Goal: Task Accomplishment & Management: Complete application form

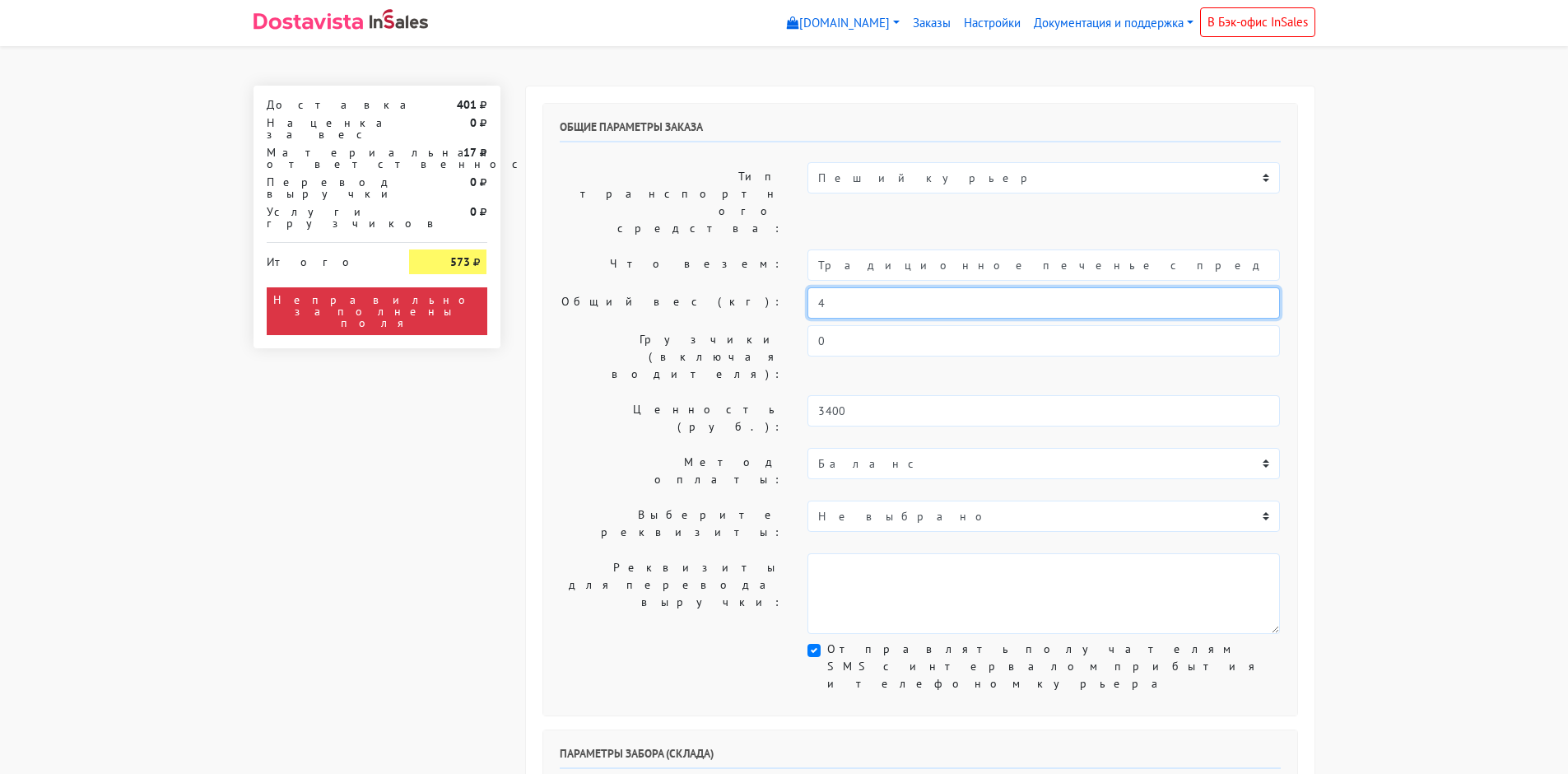
click at [754, 287] on div "Общий вес (кг): 4" at bounding box center [920, 303] width 746 height 31
type input "1"
click at [818, 249] on input "Традиционное печенье с предсказаниями (Текст на заказ)" at bounding box center [1043, 265] width 473 height 31
click at [665, 287] on label "Общий вес (кг):" at bounding box center [671, 303] width 248 height 31
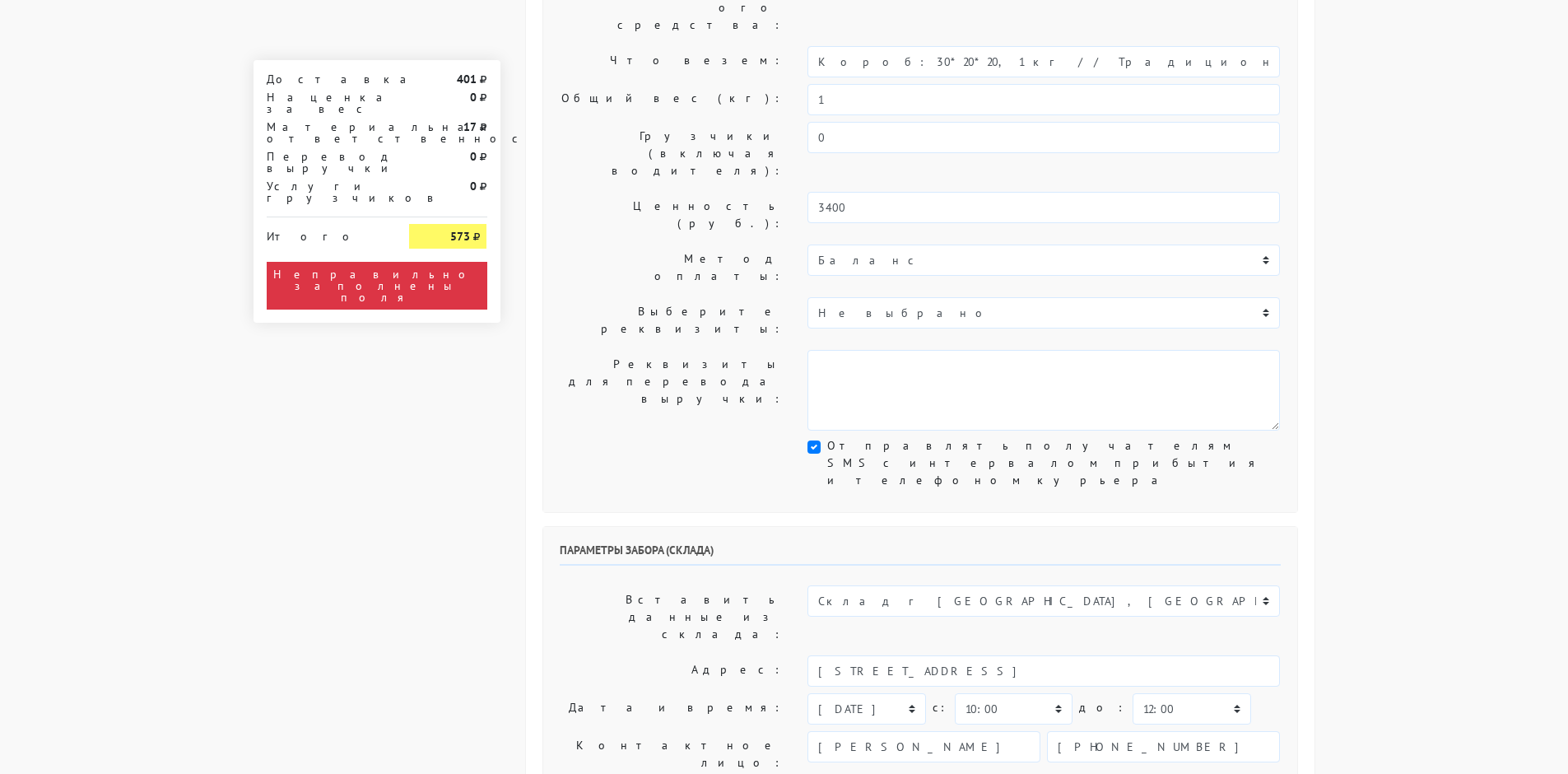
scroll to position [165, 0]
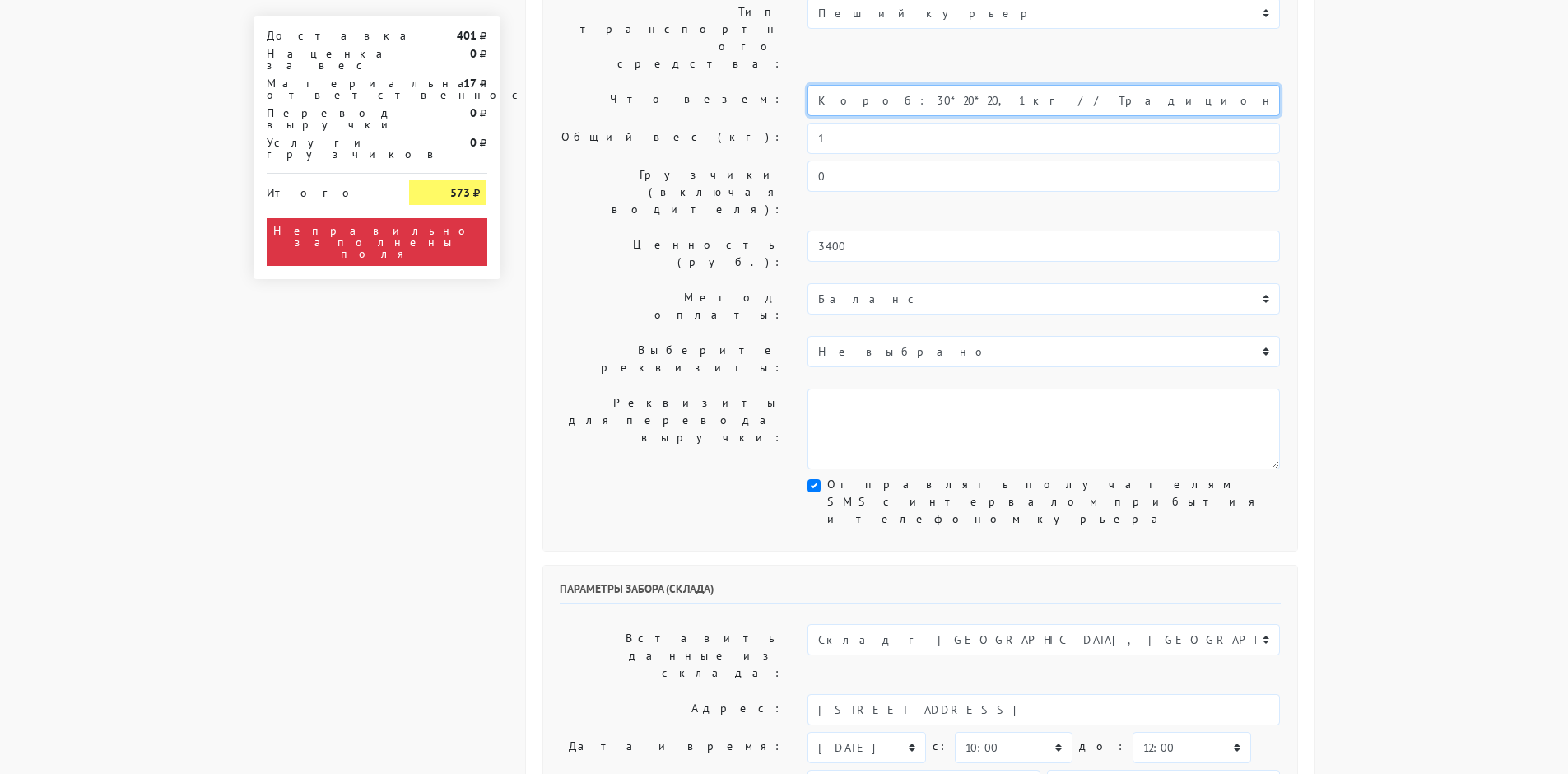
click at [900, 84] on input "Короб: 30*20*20, 1 кг // Традиционное печенье с предсказаниями (Текст на заказ)" at bounding box center [1043, 100] width 473 height 31
click at [901, 84] on input "Короб: 30*20*20см, 1 кг // Традиционное печенье с предсказаниями (Текст на зака…" at bounding box center [1043, 100] width 473 height 31
type input "Короб: 30*20*20 см, 1 кг // Традиционное печенье с предсказаниями (Текст на зак…"
click at [625, 230] on label "Ценность (руб.):" at bounding box center [671, 253] width 248 height 46
click at [916, 84] on input "Короб: 30*20*20 см, 1 кг // Традиционное печенье с предсказаниями (Текст на зак…" at bounding box center [1043, 100] width 473 height 31
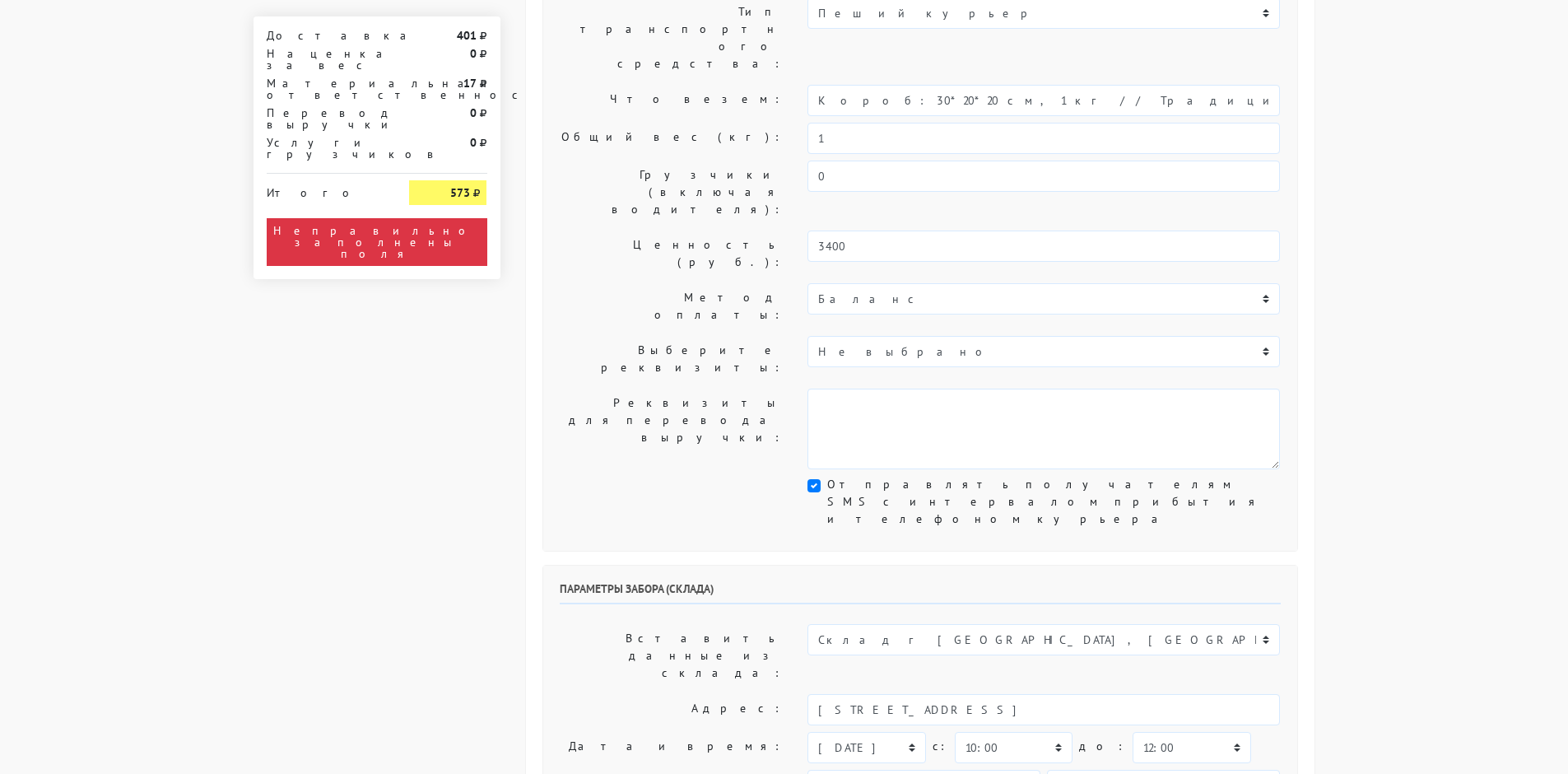
click at [618, 230] on label "Ценность (руб.):" at bounding box center [671, 253] width 248 height 46
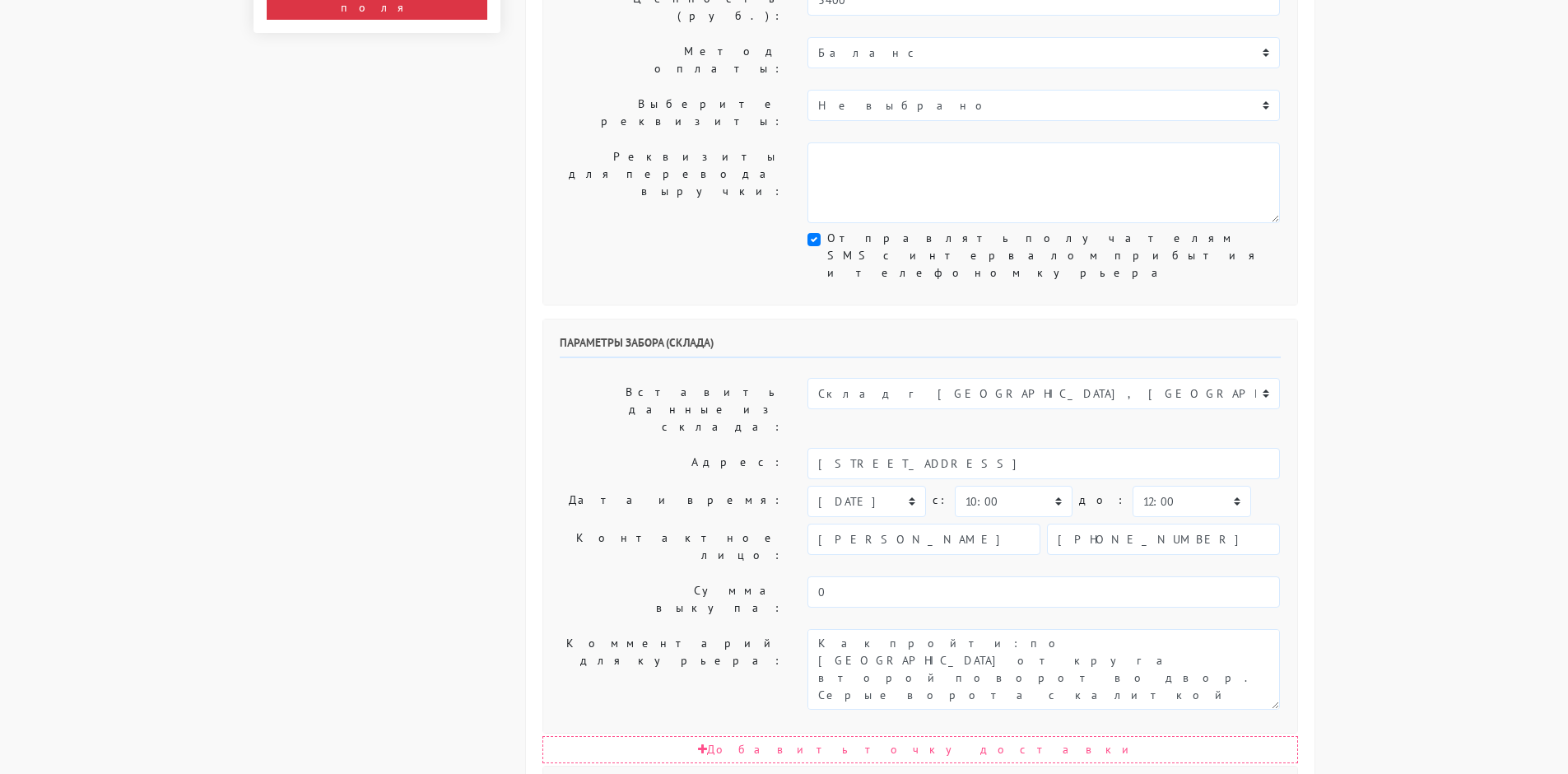
scroll to position [411, 0]
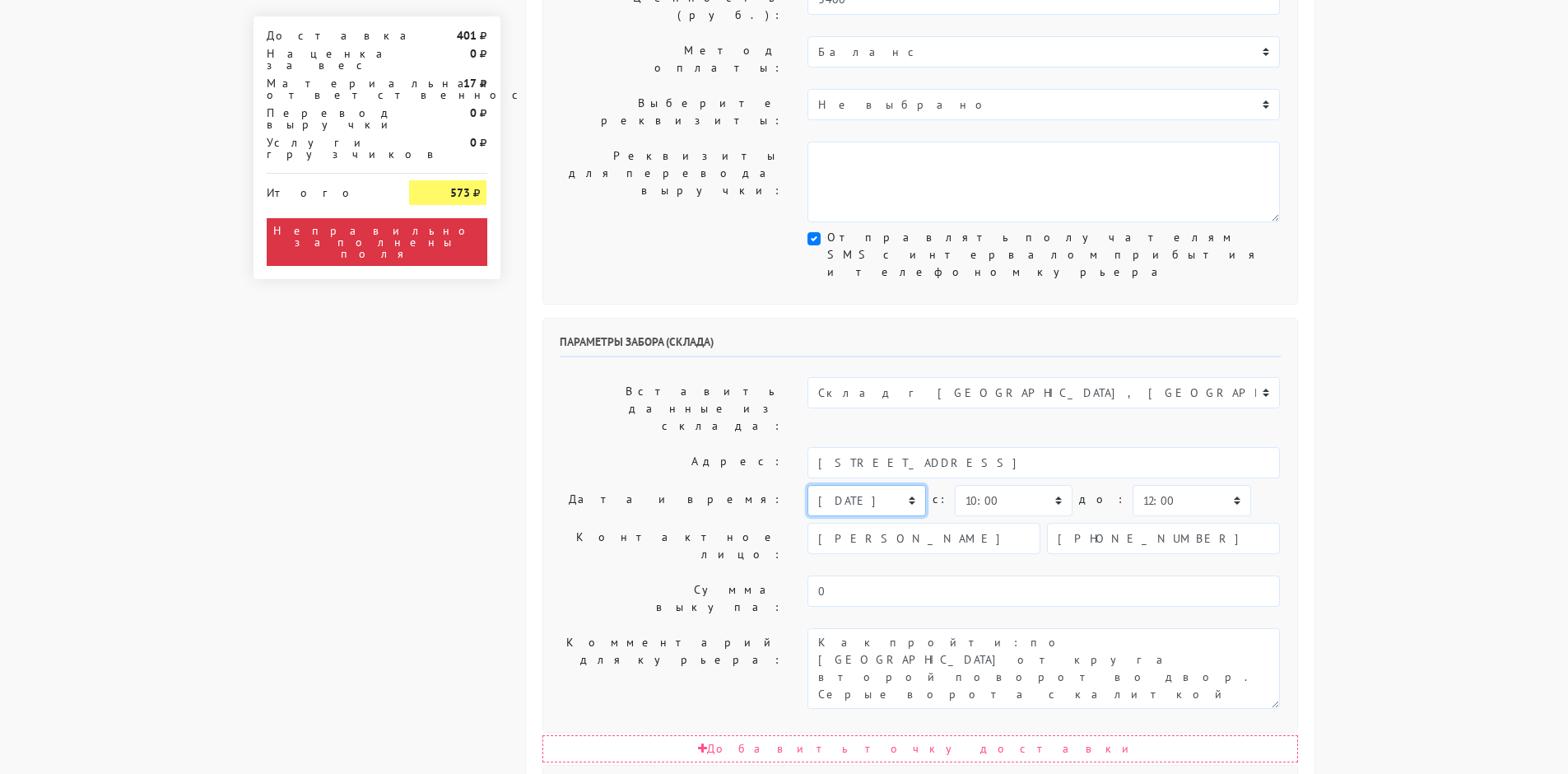
click at [850, 485] on select "[DATE] [DATE] [DATE] [DATE] [DATE] [DATE] [DATE] [DATE] [DATE]" at bounding box center [866, 501] width 118 height 31
select select "[DATE]"
click at [807, 485] on select "[DATE] [DATE] [DATE] [DATE] [DATE] [DATE] [DATE] [DATE] [DATE]" at bounding box center [866, 501] width 118 height 31
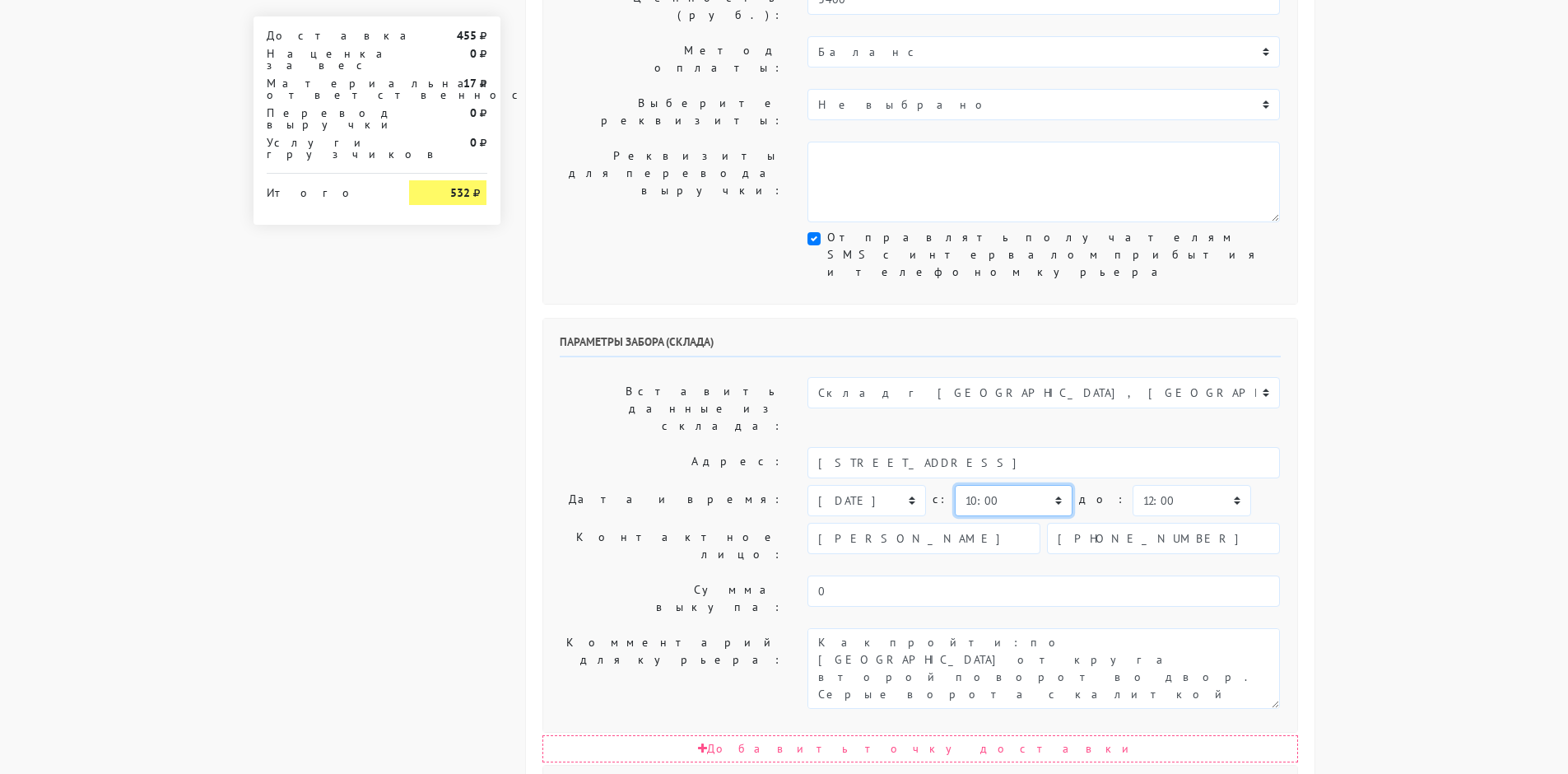
click at [993, 485] on select "00:00 00:30 01:00 01:30 02:00 02:30 03:00 03:30 04:00 04:30 05:00 05:30 06:00 0…" at bounding box center [1013, 501] width 118 height 31
select select "09:00"
click at [955, 485] on select "00:00 00:30 01:00 01:30 02:00 02:30 03:00 03:30 04:00 04:30 05:00 05:30 06:00 0…" at bounding box center [1013, 501] width 118 height 31
click at [1138, 485] on select "00:00 00:30 01:00 01:30 02:00 02:30 03:00 03:30 04:00 04:30 05:00 05:30 06:00 0…" at bounding box center [1191, 501] width 118 height 31
select select "09:30"
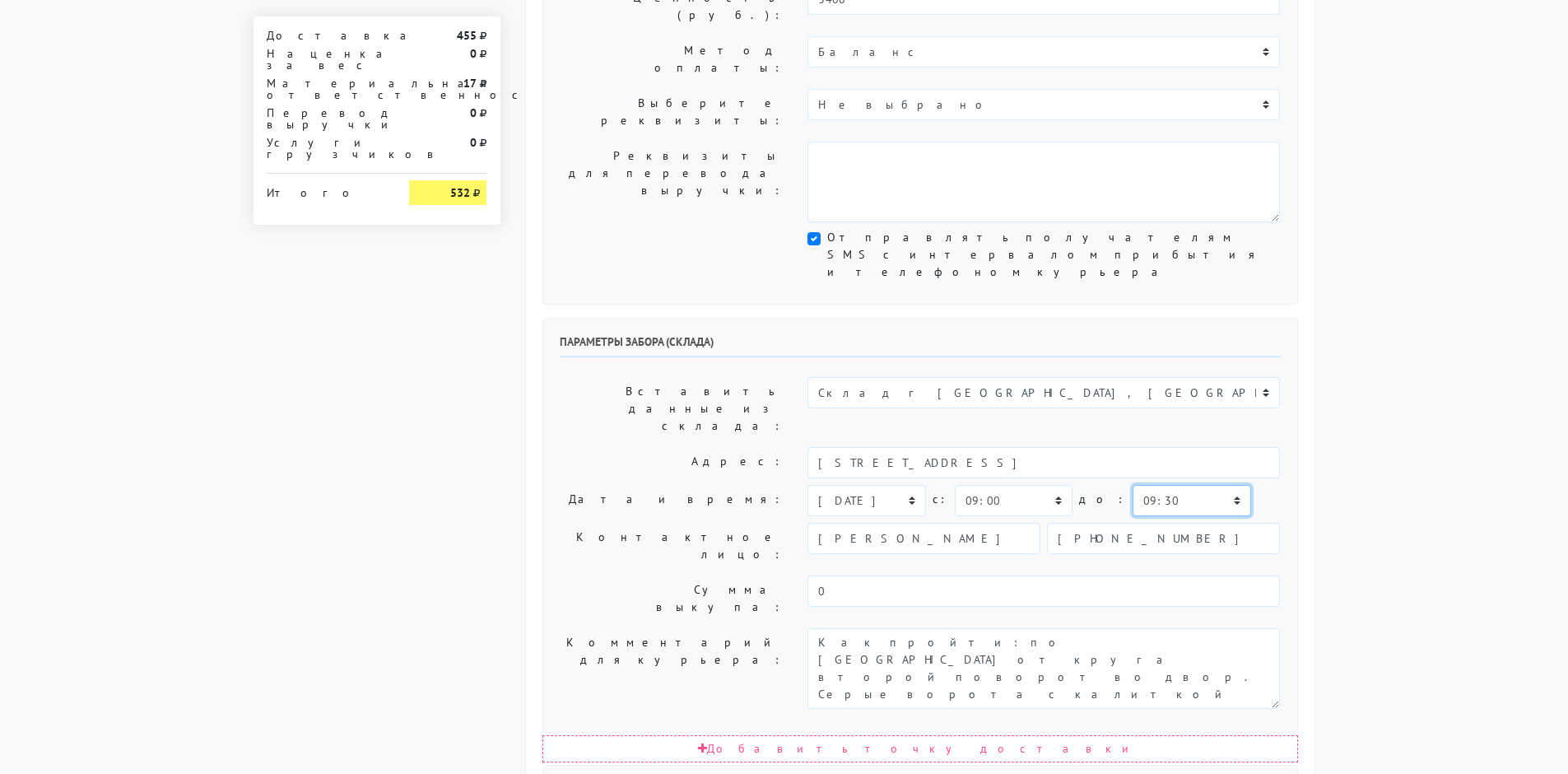
click at [1133, 485] on select "00:00 00:30 01:00 01:30 02:00 02:30 03:00 03:30 04:00 04:30 05:00 05:30 06:00 0…" at bounding box center [1191, 501] width 118 height 31
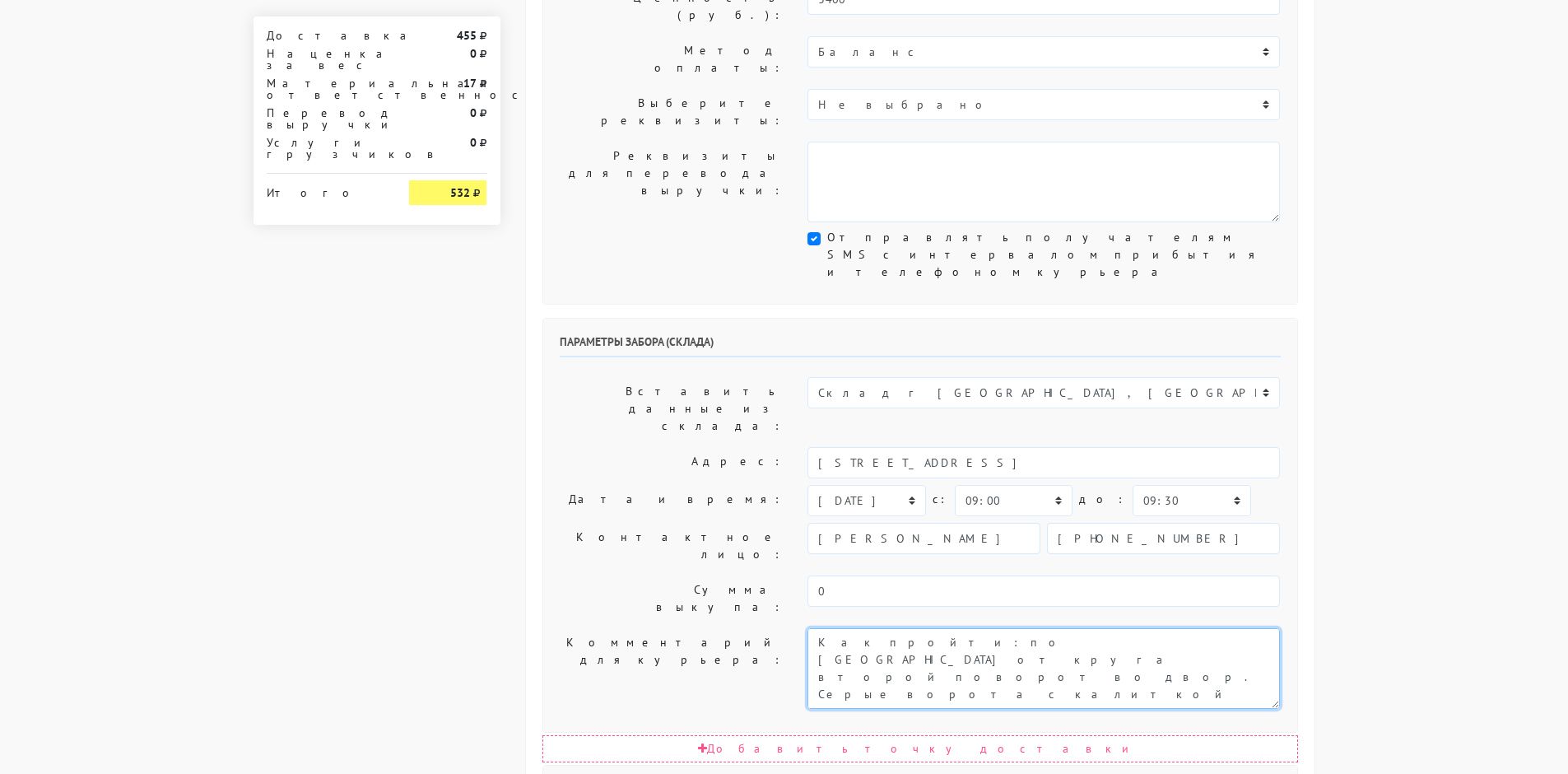
click at [818, 628] on textarea "Как пройти: по [GEOGRAPHIC_DATA] от круга второй поворот во двор. Серые ворота …" at bounding box center [1043, 668] width 473 height 80
type textarea "Заказ 30188. ДОСТАВКА УТРОМ! СРАЗУ К ПОЛУЧАТЕЛЮ! Как пройти: по [GEOGRAPHIC_DAT…"
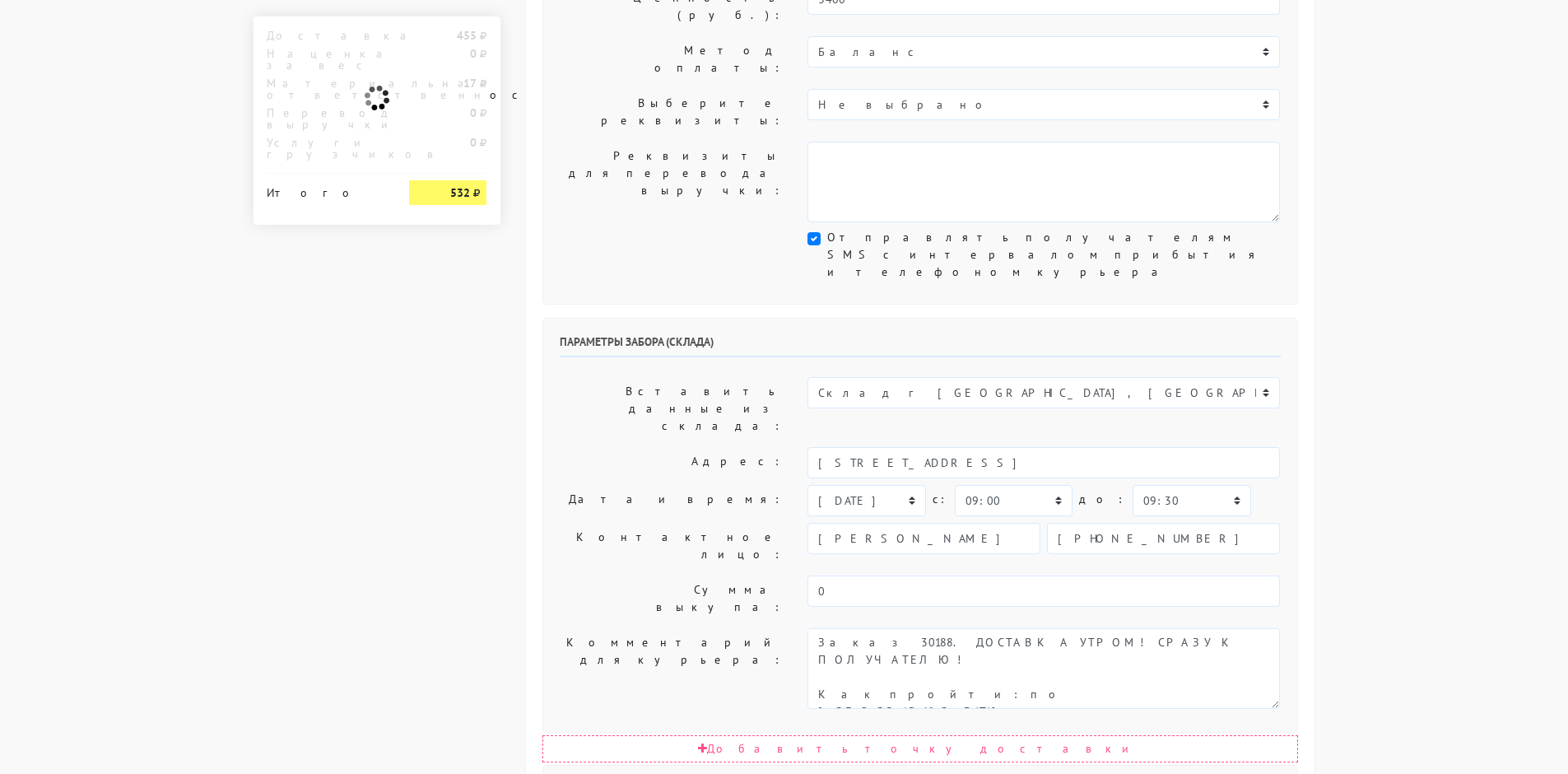
click at [682, 628] on label "Комментарий для курьера:" at bounding box center [671, 668] width 248 height 80
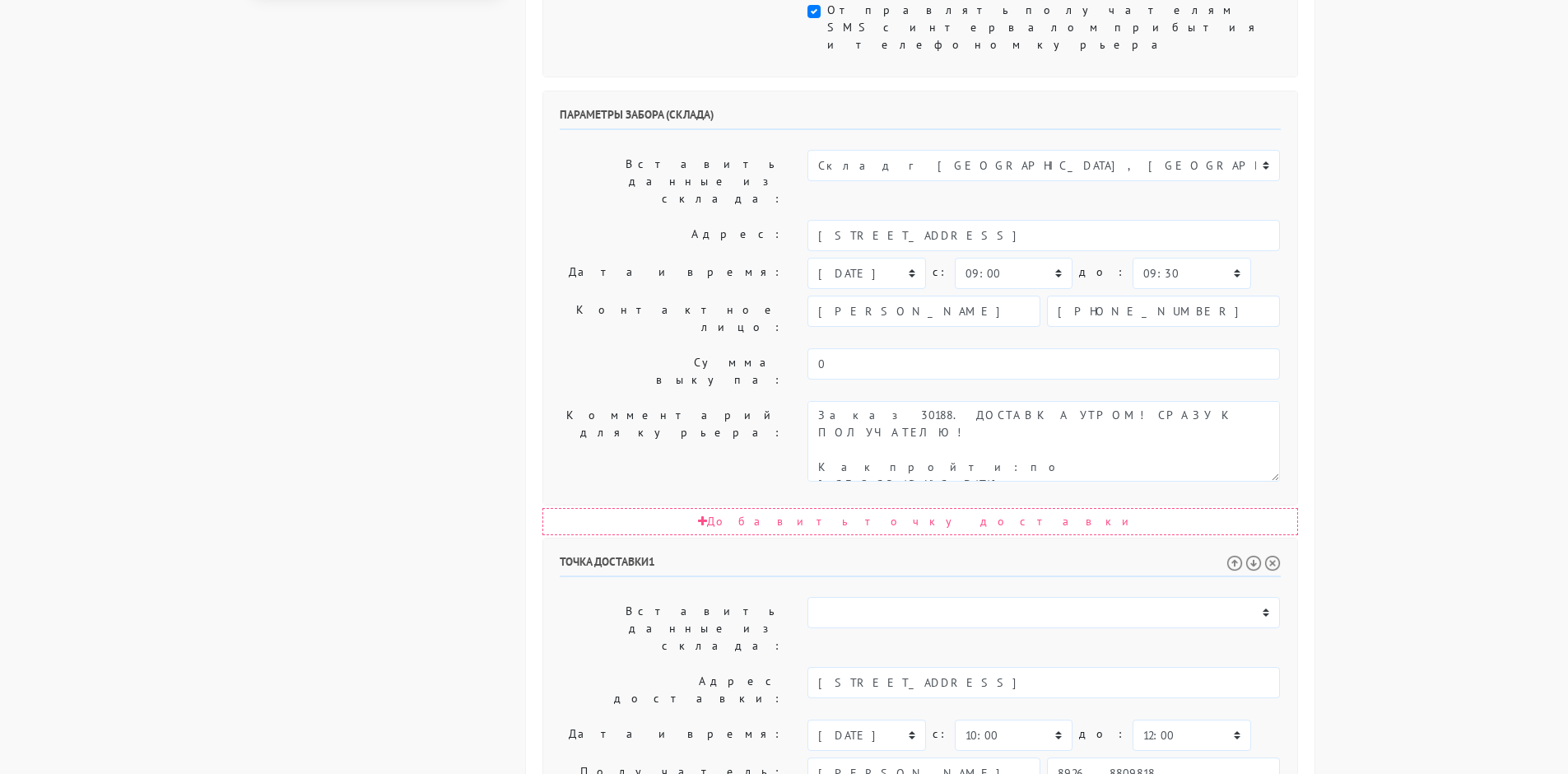
scroll to position [658, 0]
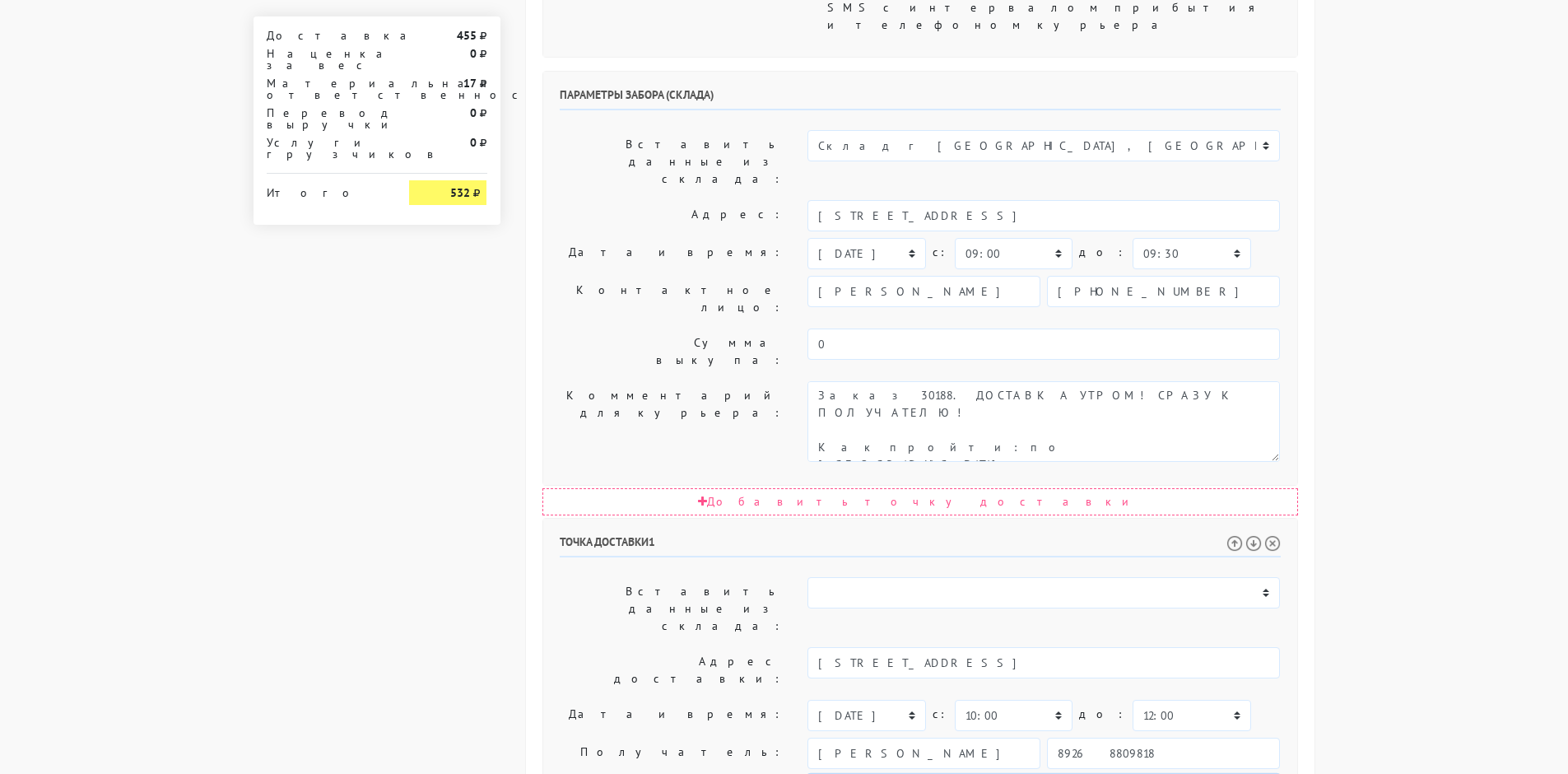
drag, startPoint x: 1061, startPoint y: 522, endPoint x: 1138, endPoint y: 554, distance: 83.4
type textarea "Прошу позвонить получателю перед выездом. ДО 12:00."
click at [1133, 699] on select "00:00 00:30 01:00 01:30 02:00 02:30 03:00 03:30 04:00 04:30 05:00 05:30 06:00 0…" at bounding box center [1191, 715] width 118 height 31
select select "11:30"
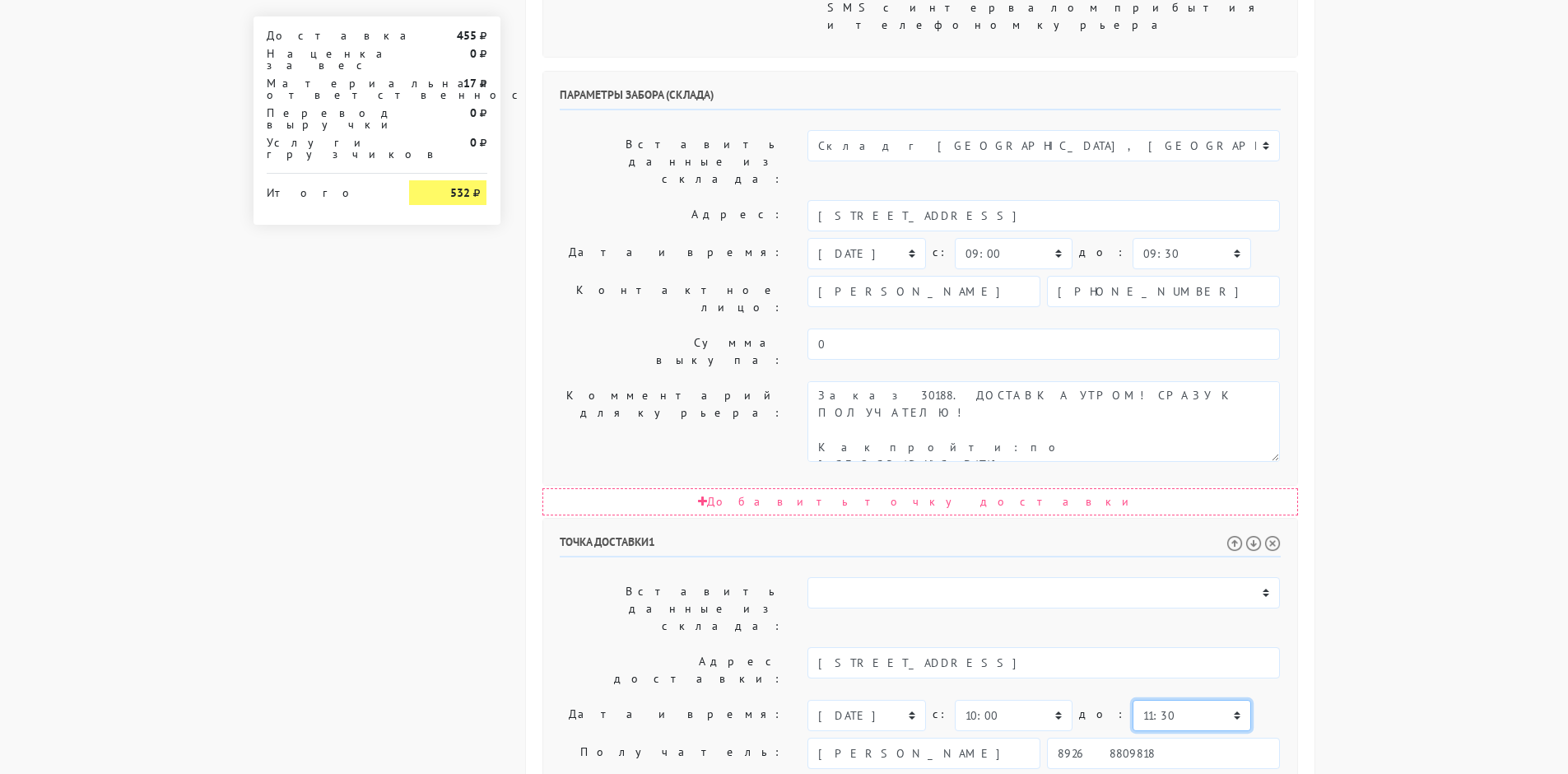
click at [1133, 699] on select "00:00 00:30 01:00 01:30 02:00 02:30 03:00 03:30 04:00 04:30 05:00 05:30 06:00 0…" at bounding box center [1191, 715] width 118 height 31
click at [1356, 488] on body "[DOMAIN_NAME] [DOMAIN_NAME] Выйти Заказы Настройки 0" at bounding box center [784, 262] width 1568 height 1842
click at [979, 699] on select "00:00 00:30 01:00 01:30 02:00 02:30 03:00 03:30 04:00 04:30 05:00 05:30 06:00 0…" at bounding box center [1013, 715] width 118 height 31
select select "09:00"
click at [955, 699] on select "00:00 00:30 01:00 01:30 02:00 02:30 03:00 03:30 04:00 04:30 05:00 05:30 06:00 0…" at bounding box center [1013, 715] width 118 height 31
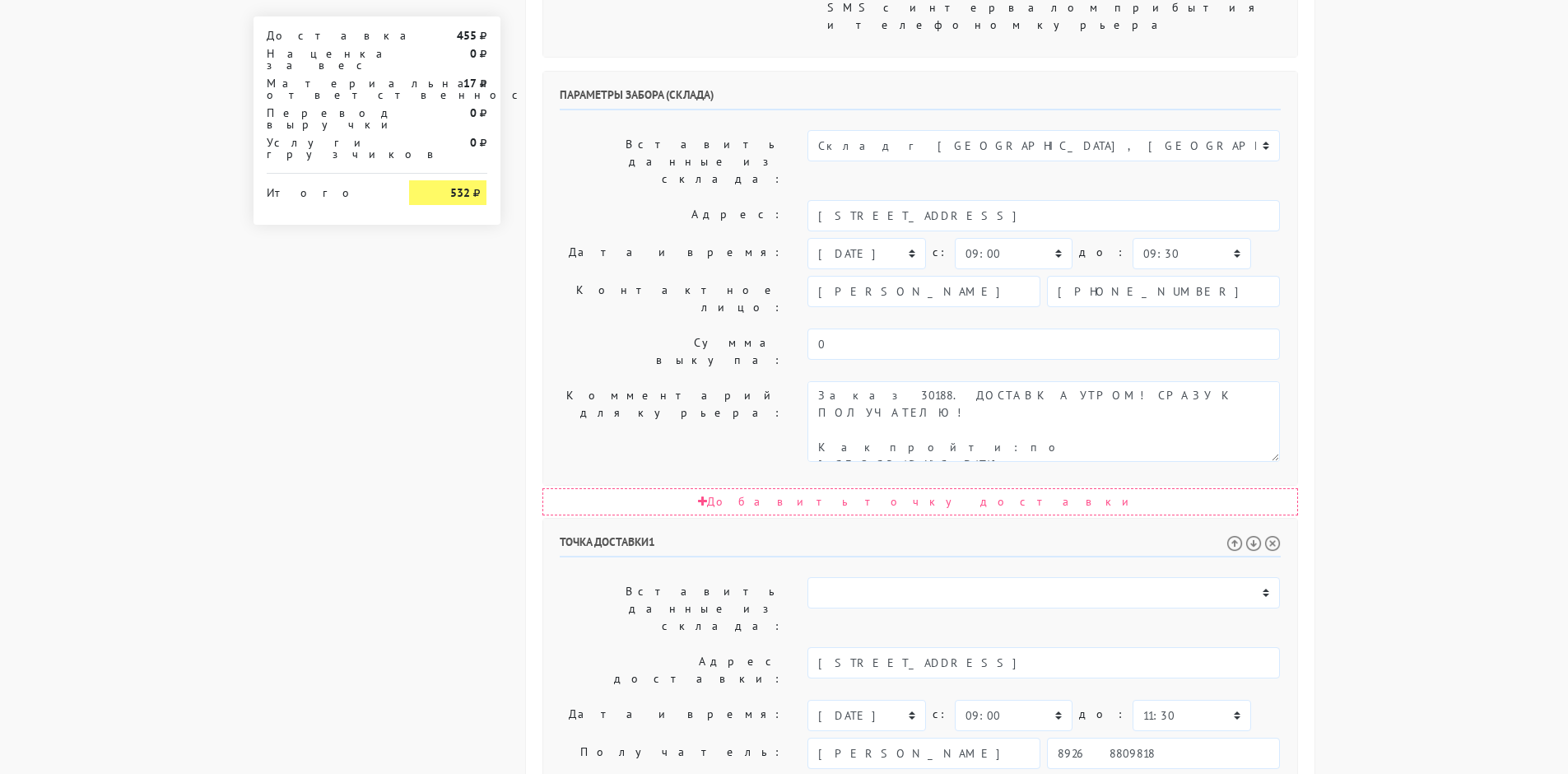
click at [1398, 508] on body "[DOMAIN_NAME] [DOMAIN_NAME] Выйти Заказы Настройки 0" at bounding box center [784, 262] width 1568 height 1842
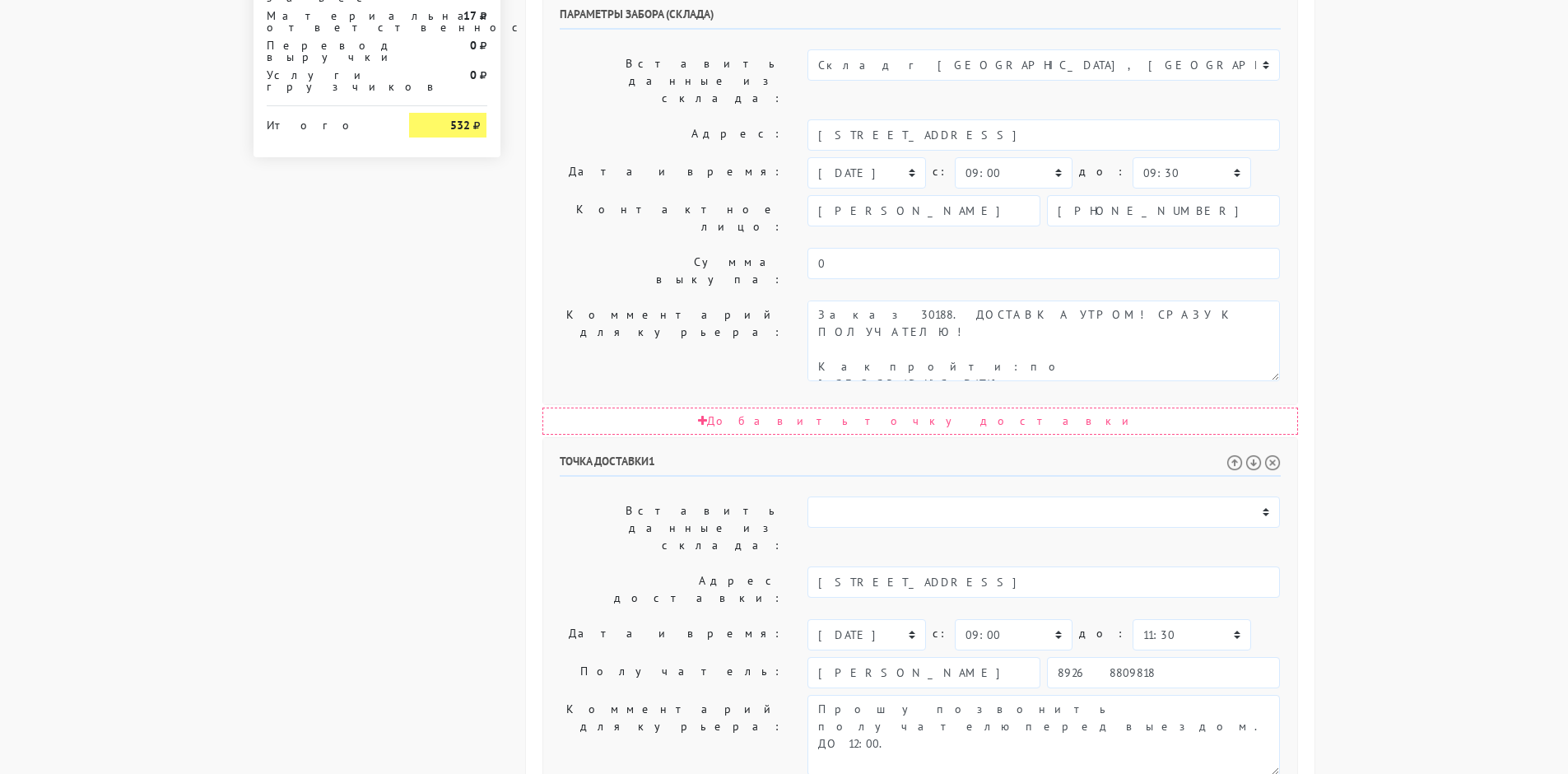
scroll to position [745, 0]
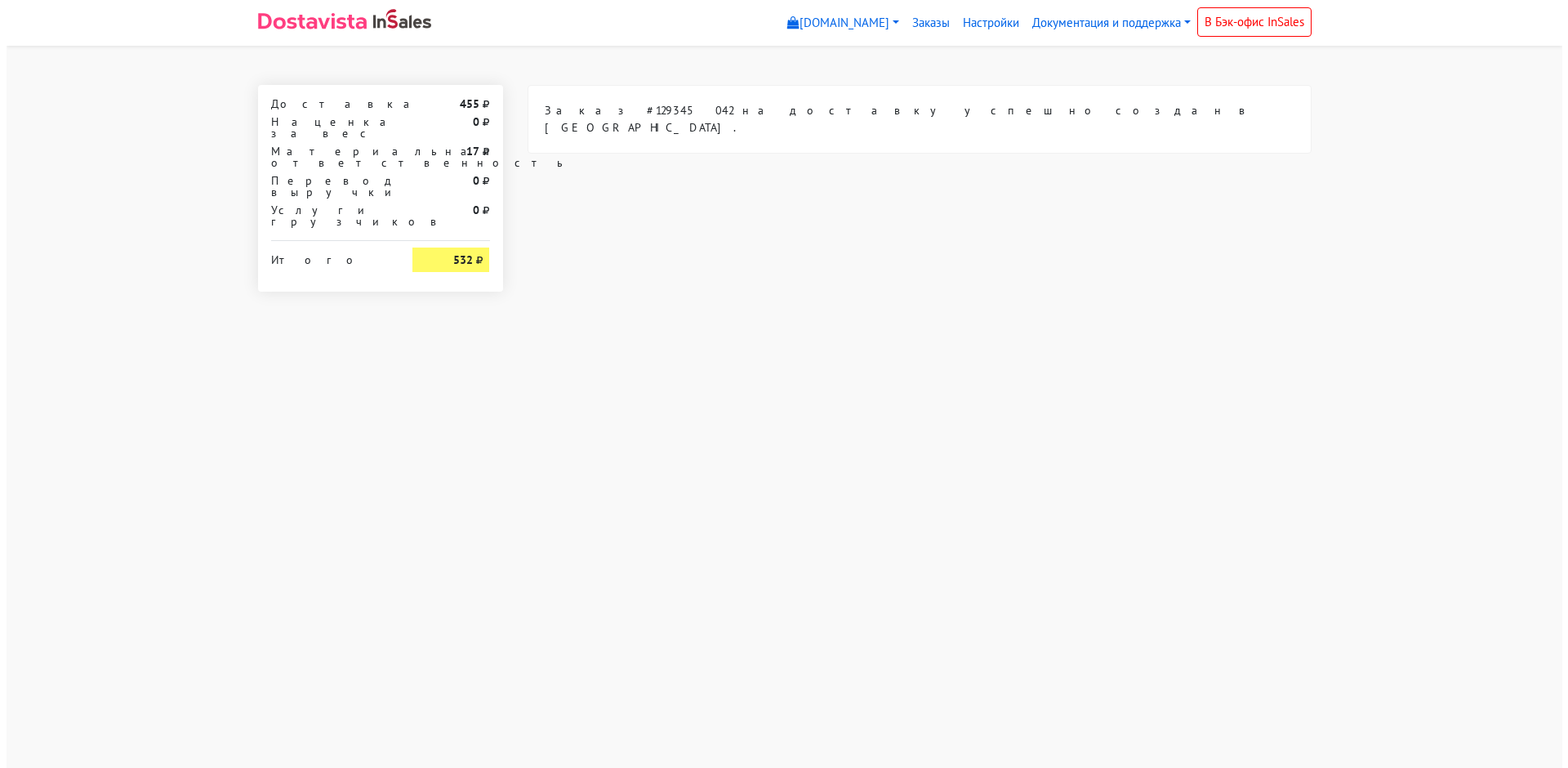
scroll to position [0, 0]
